Goal: Go to known website: Go to known website

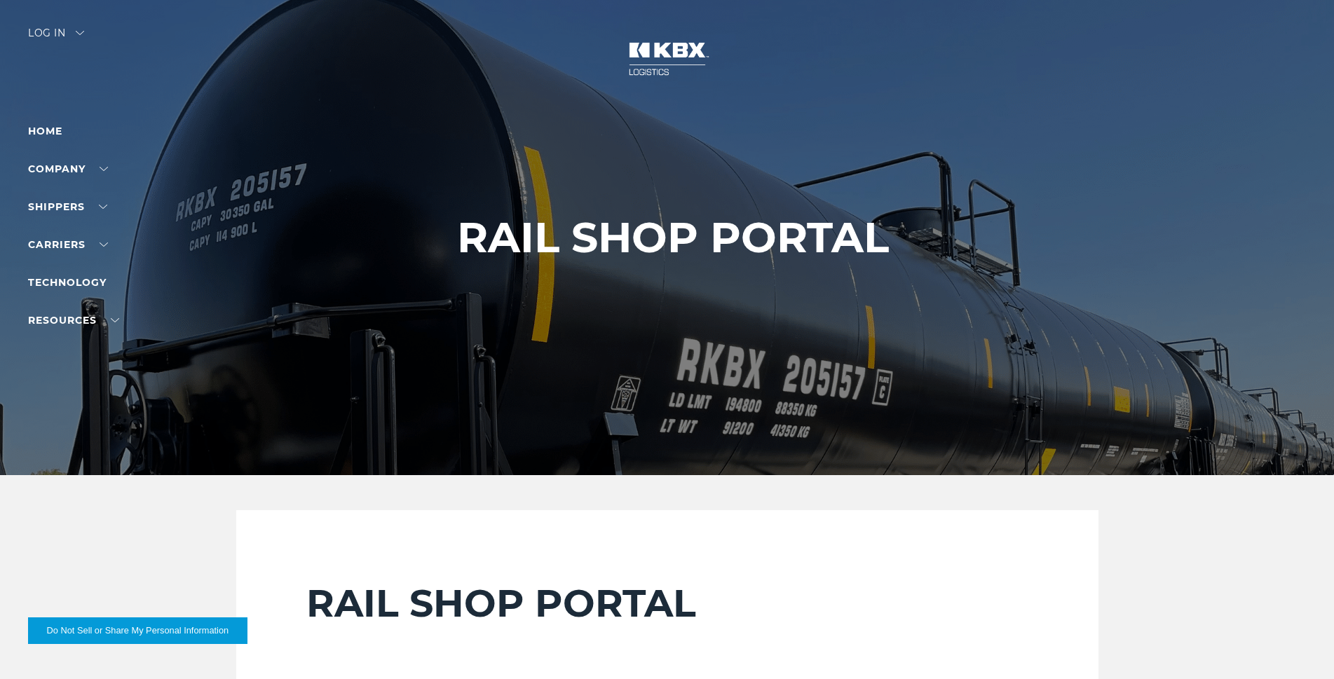
click at [65, 32] on div "Log in" at bounding box center [56, 38] width 56 height 20
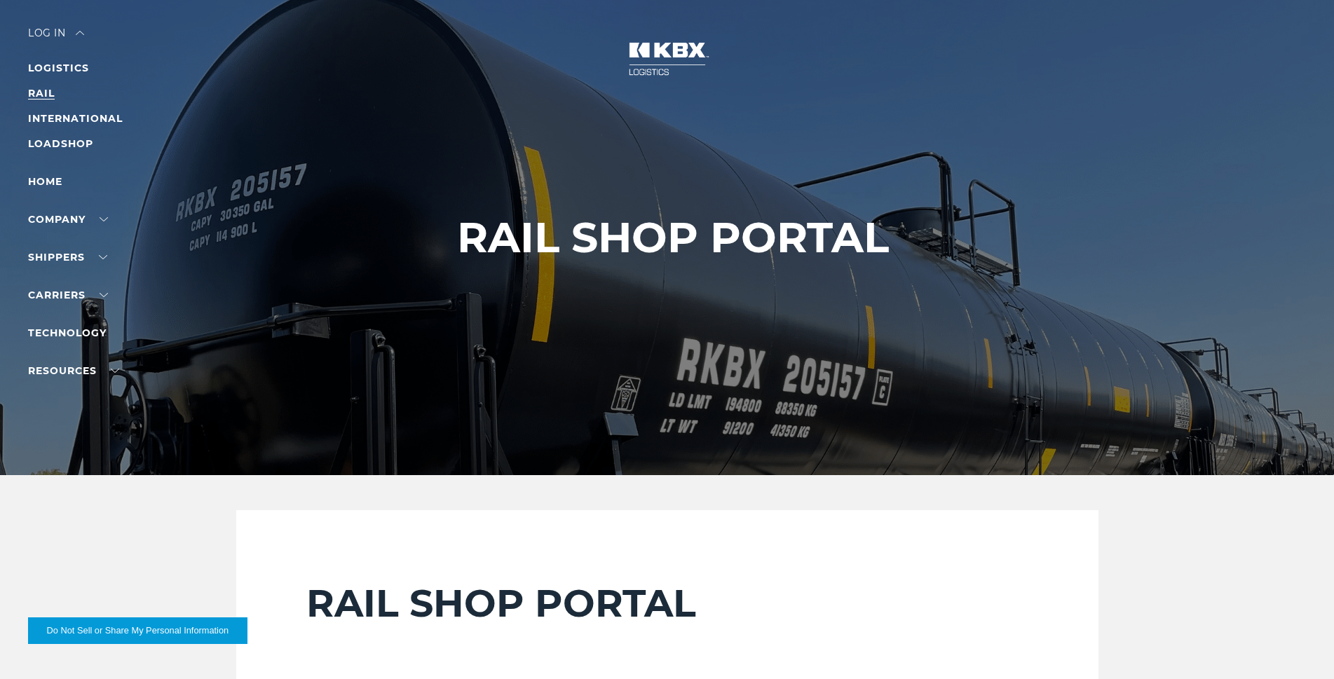
click at [52, 88] on link "RAIL" at bounding box center [41, 93] width 27 height 13
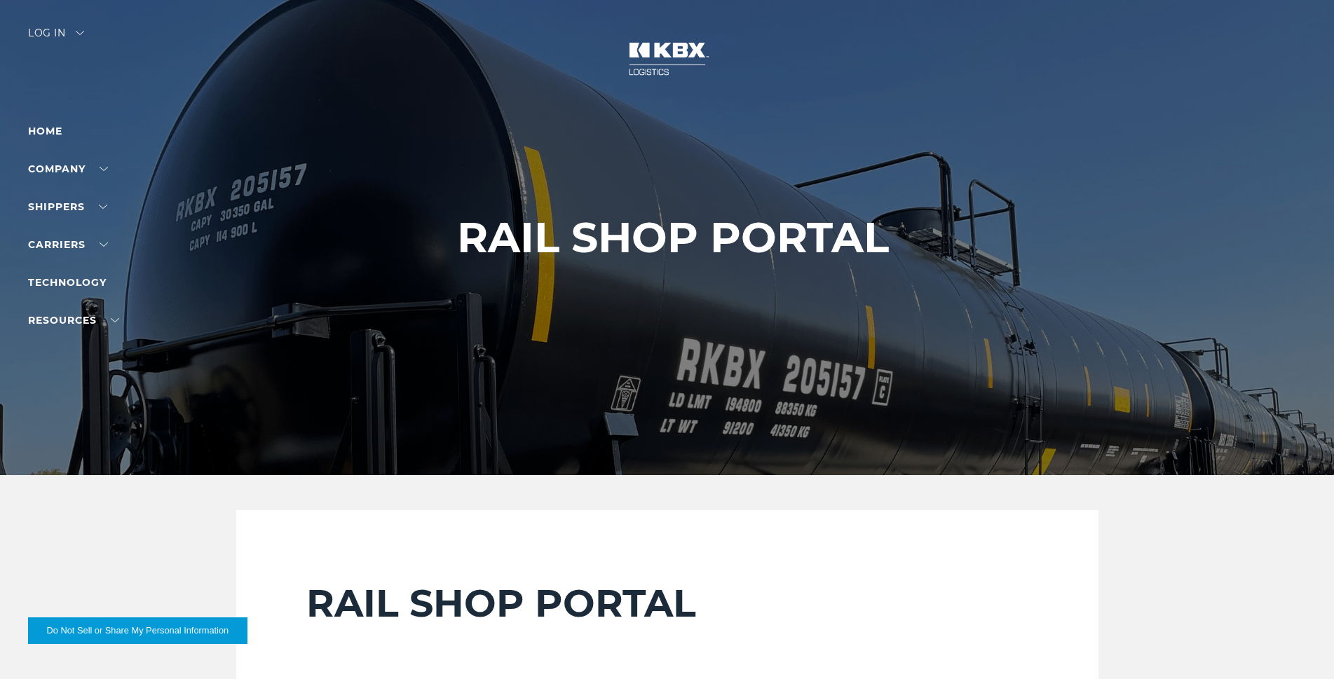
scroll to position [210, 0]
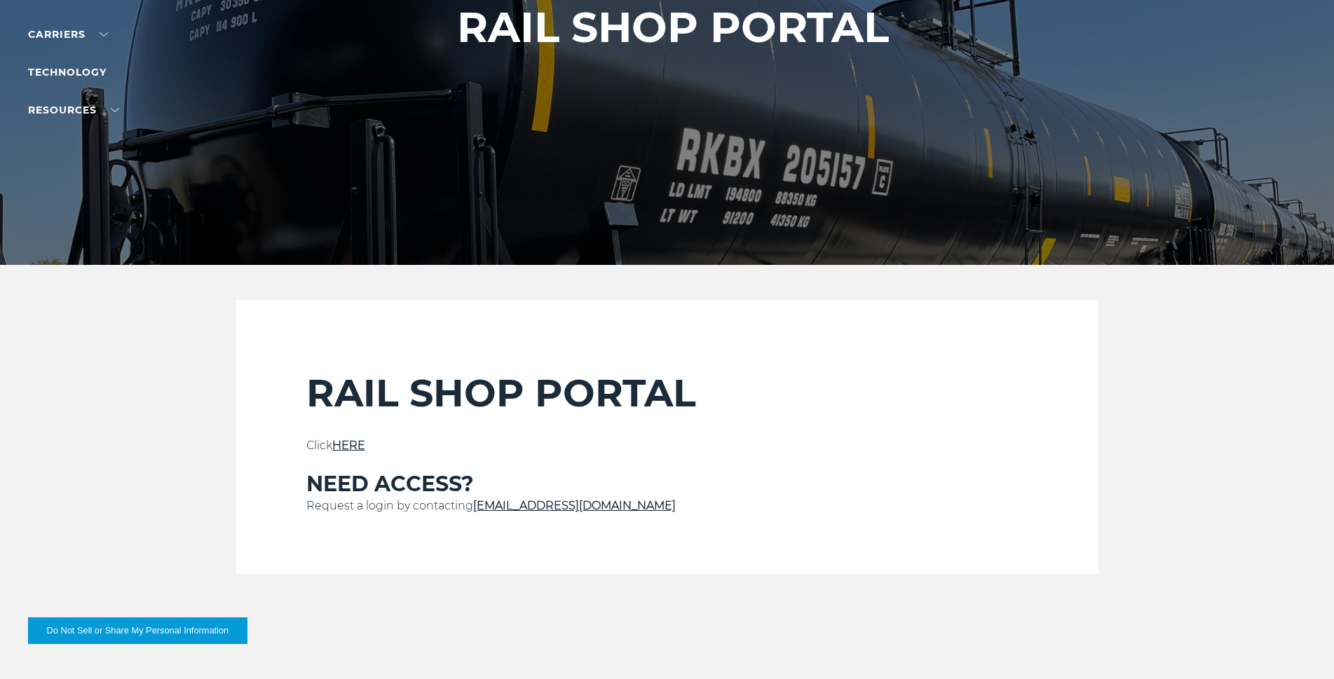
click at [354, 444] on link "HERE" at bounding box center [348, 445] width 33 height 13
